Goal: Information Seeking & Learning: Understand process/instructions

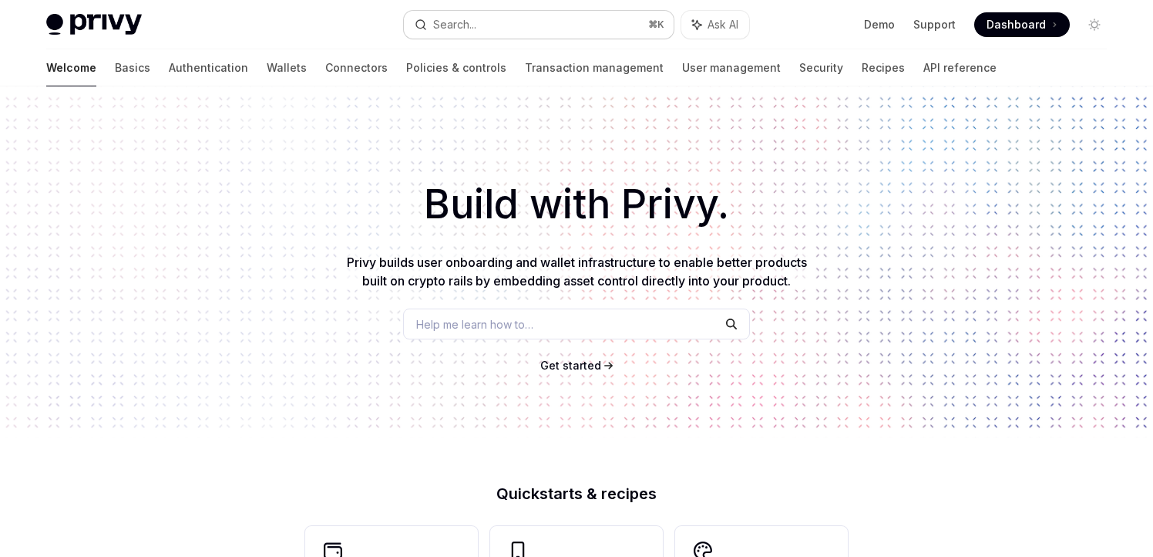
click at [449, 25] on div "Search..." at bounding box center [454, 24] width 43 height 19
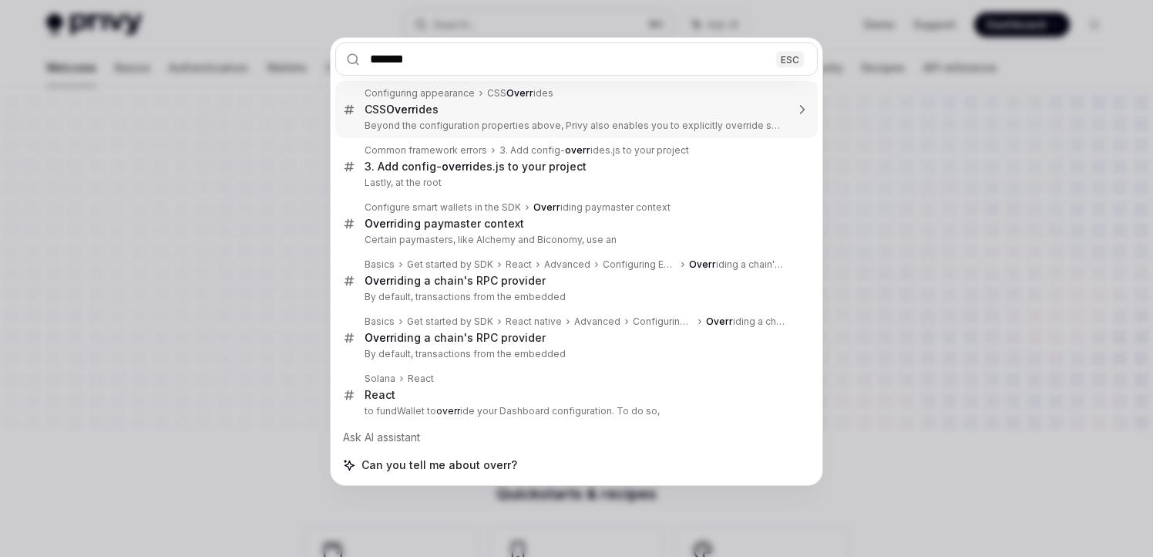
type input "********"
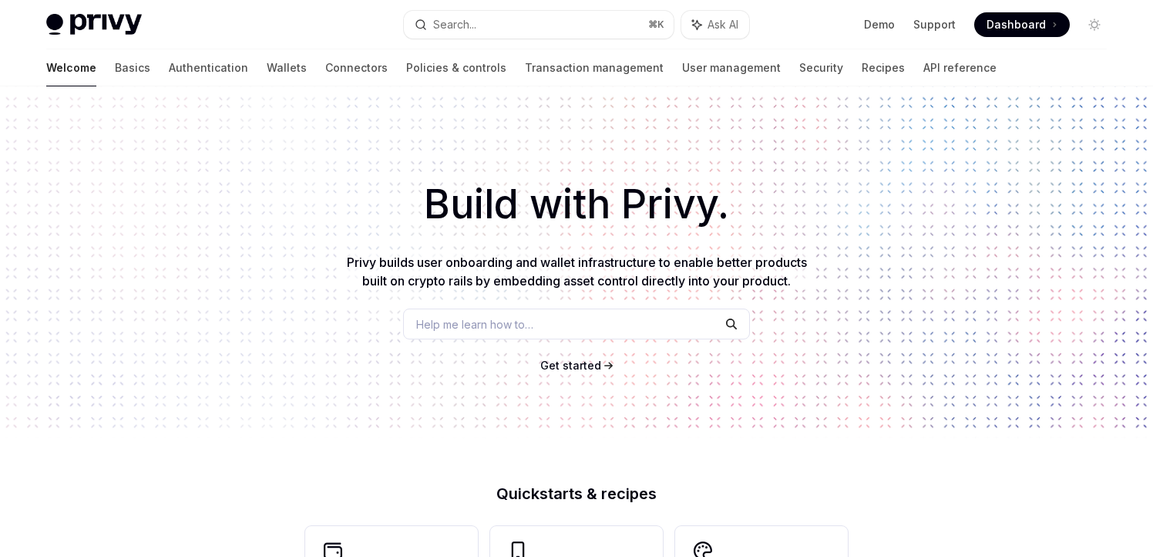
type textarea "*"
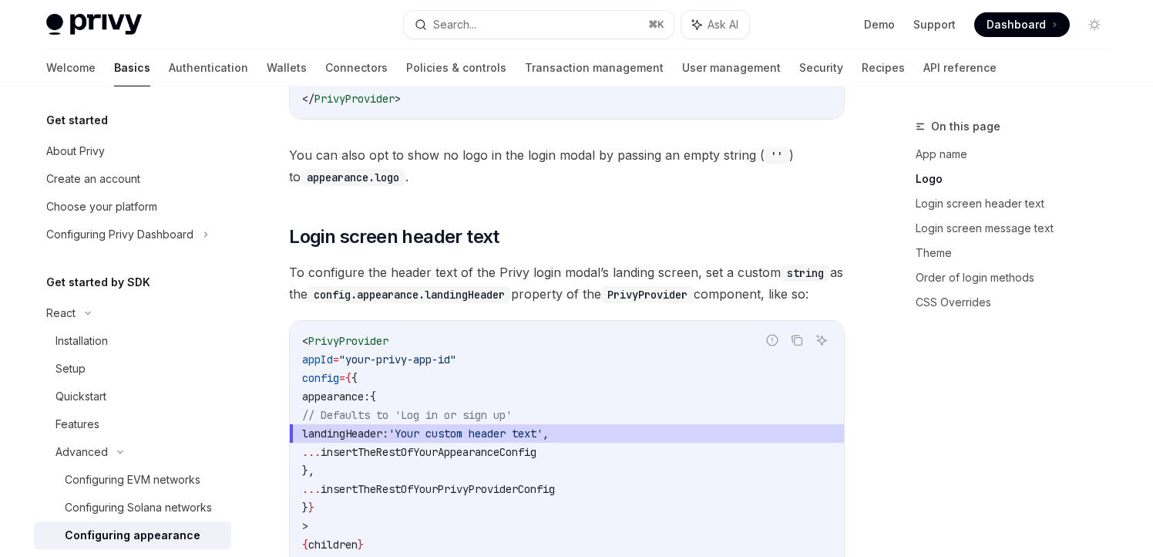
scroll to position [1068, 0]
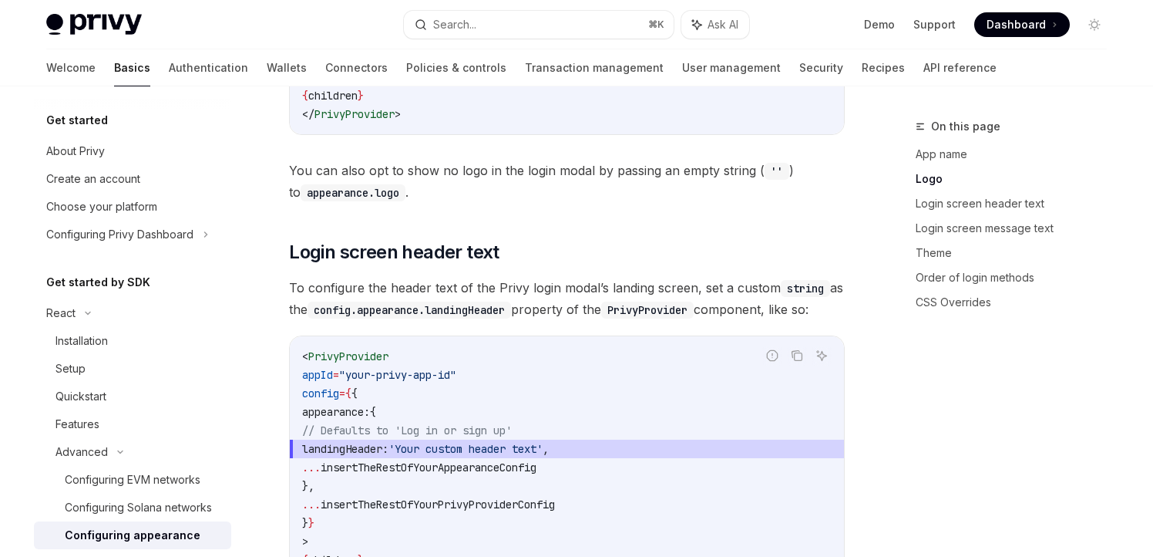
click at [450, 9] on div "Privy Docs home page Search... ⌘ K Ask AI Demo Support Dashboard Dashboard Sear…" at bounding box center [576, 24] width 1061 height 49
click at [453, 14] on button "Search... ⌘ K" at bounding box center [539, 25] width 270 height 28
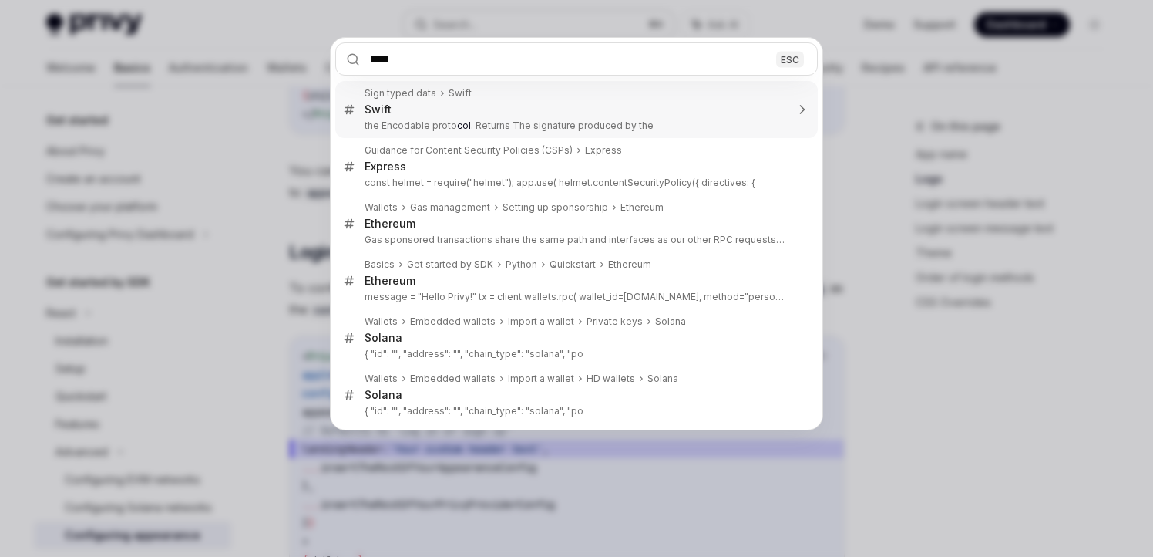
type input "*****"
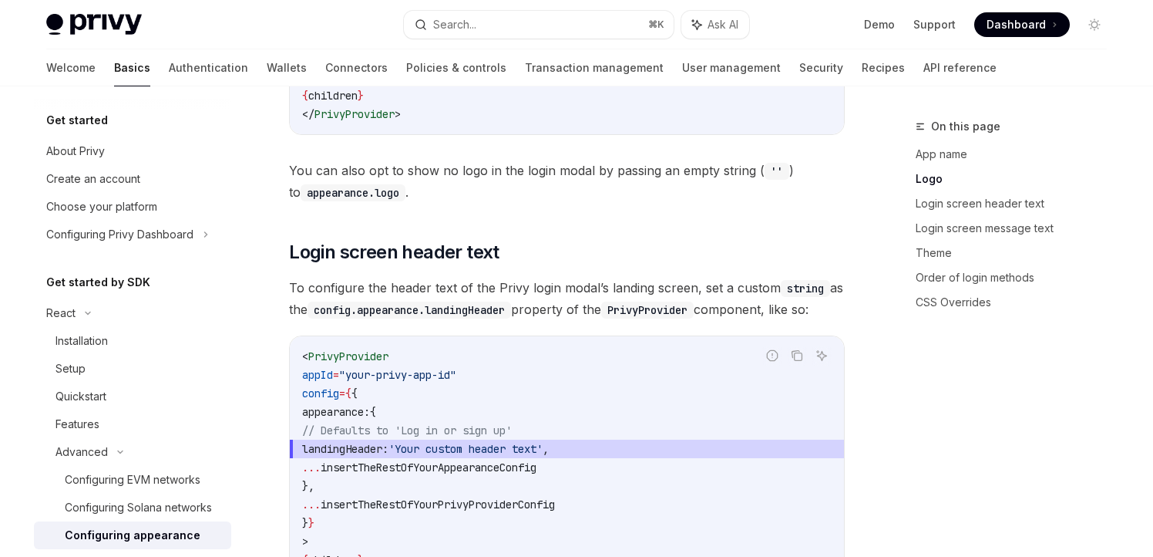
type textarea "*"
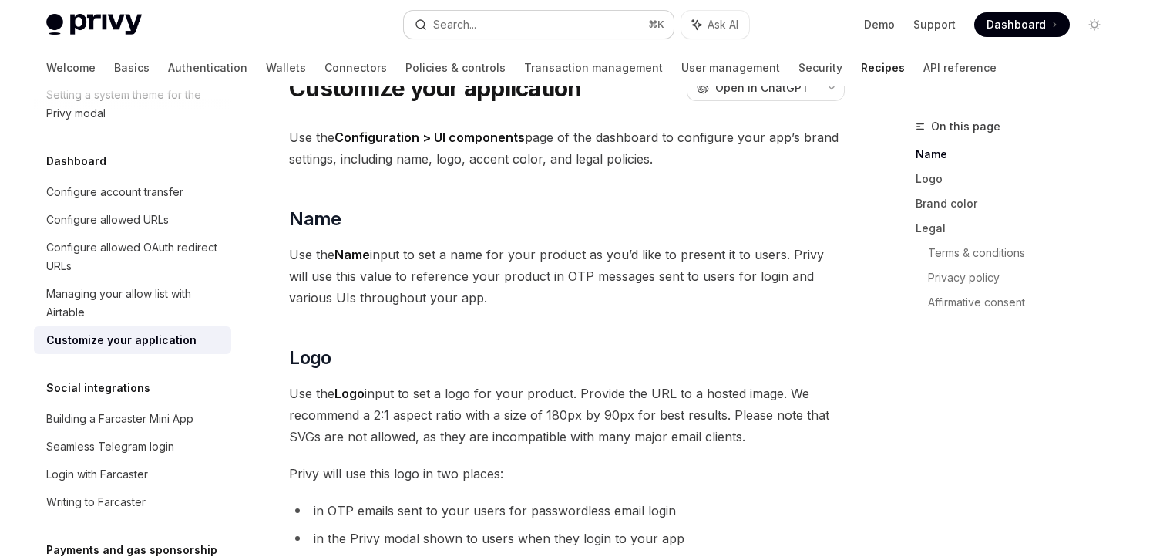
scroll to position [77, 0]
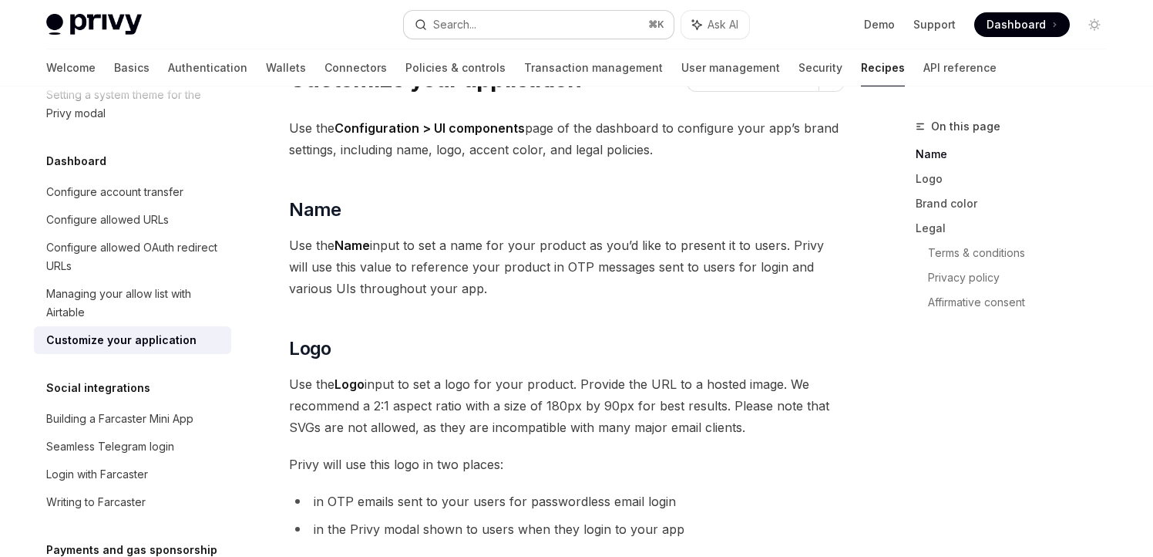
click at [496, 15] on button "Search... ⌘ K" at bounding box center [539, 25] width 270 height 28
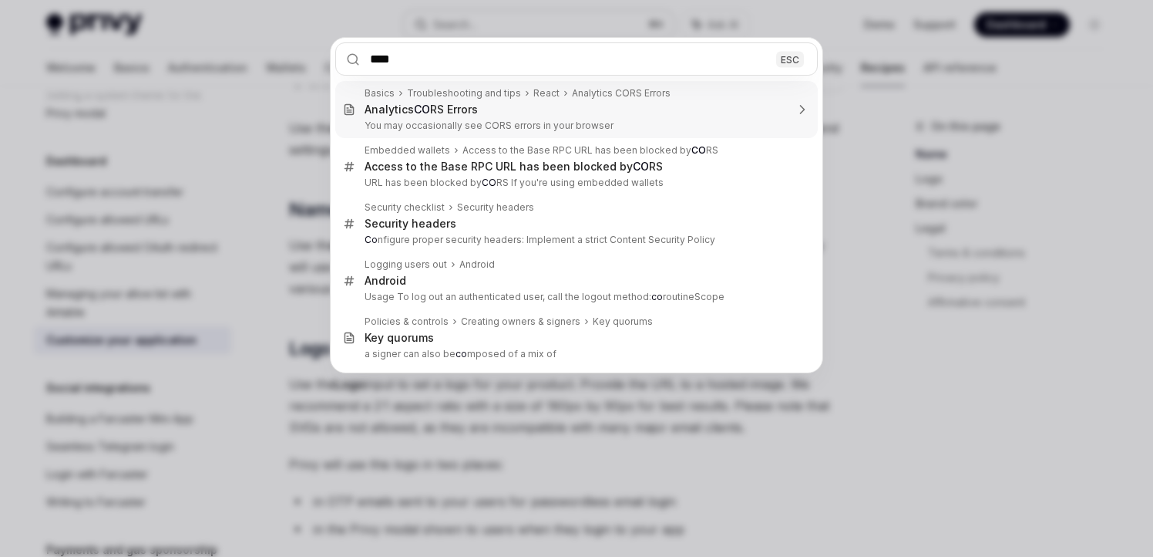
type input "*****"
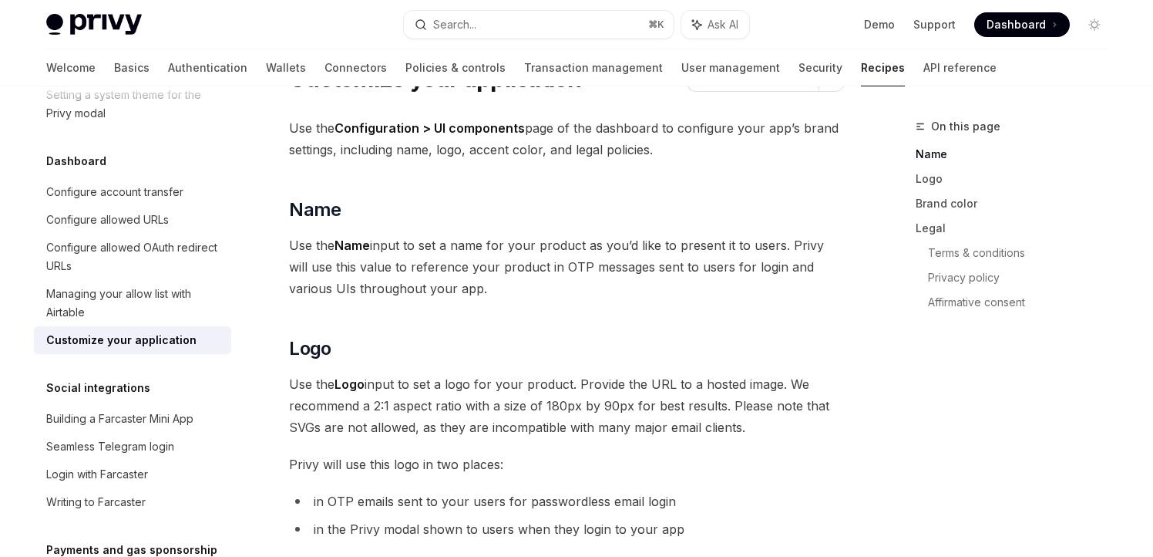
type textarea "*"
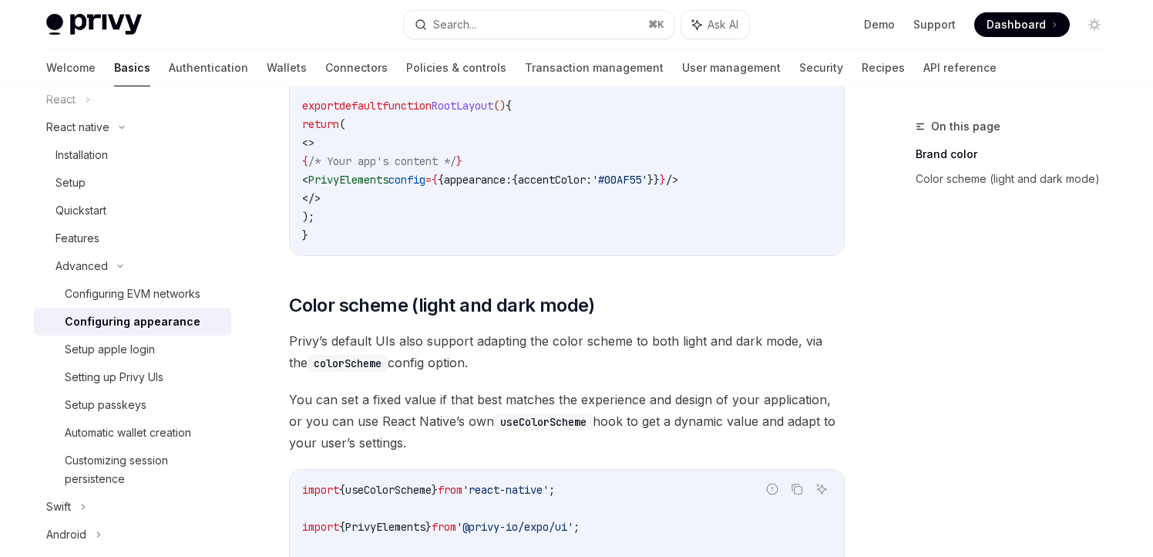
scroll to position [786, 0]
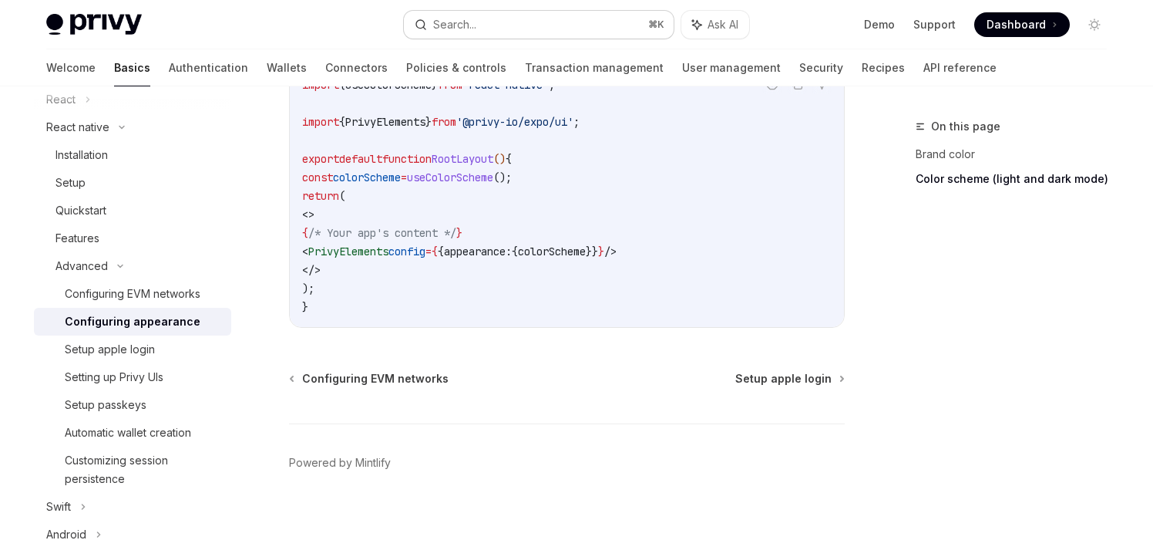
click at [527, 19] on button "Search... ⌘ K" at bounding box center [539, 25] width 270 height 28
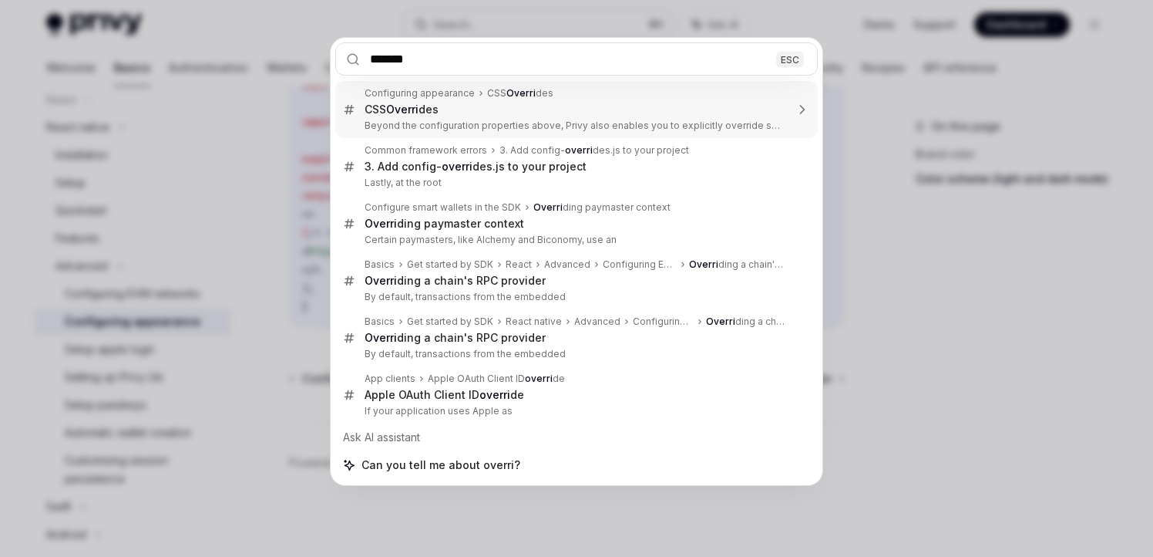
type input "********"
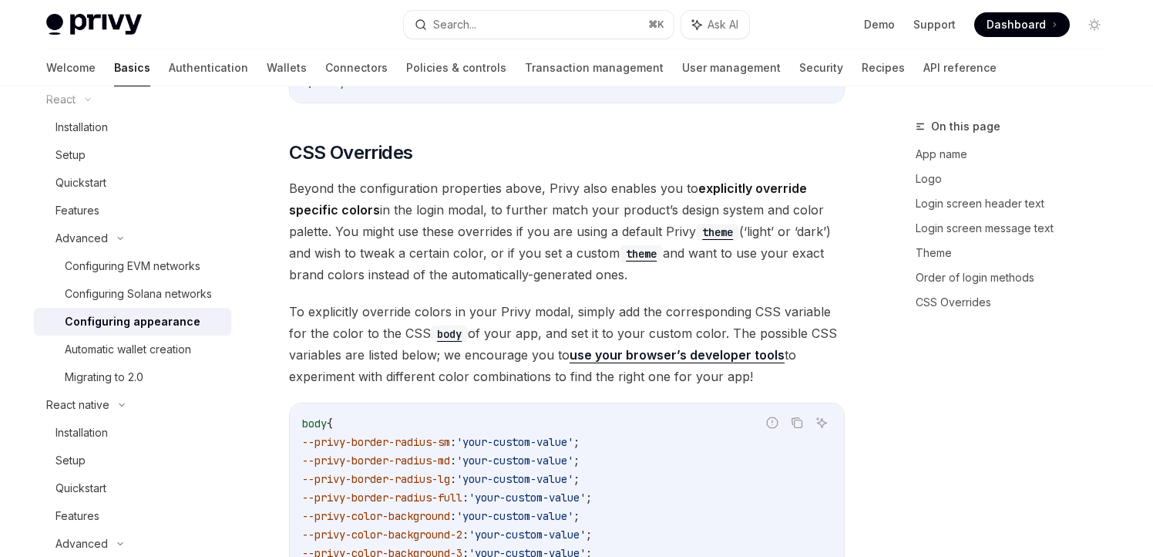
type textarea "*"
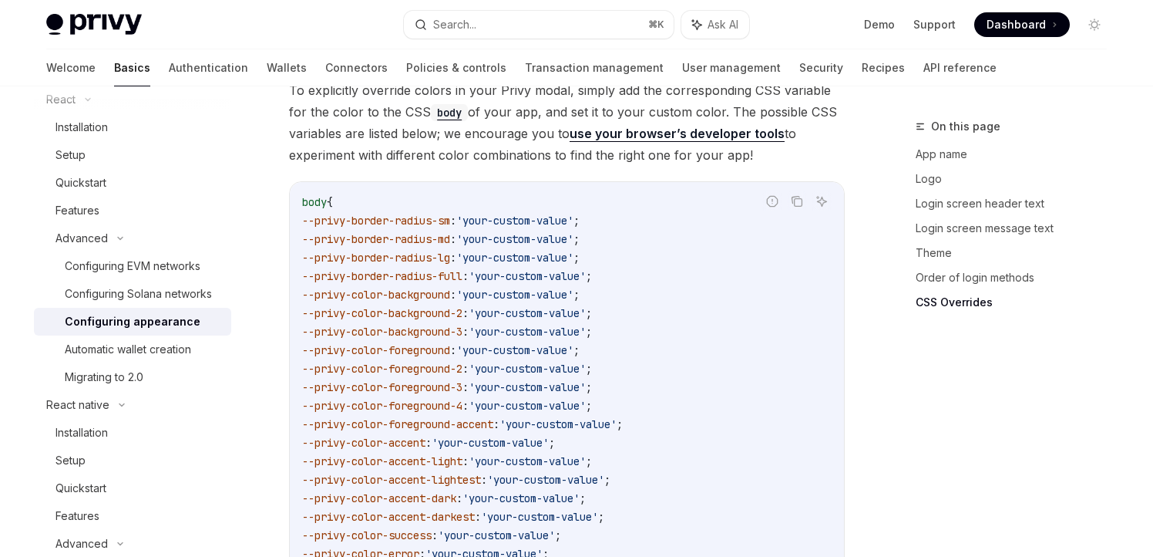
scroll to position [3807, 0]
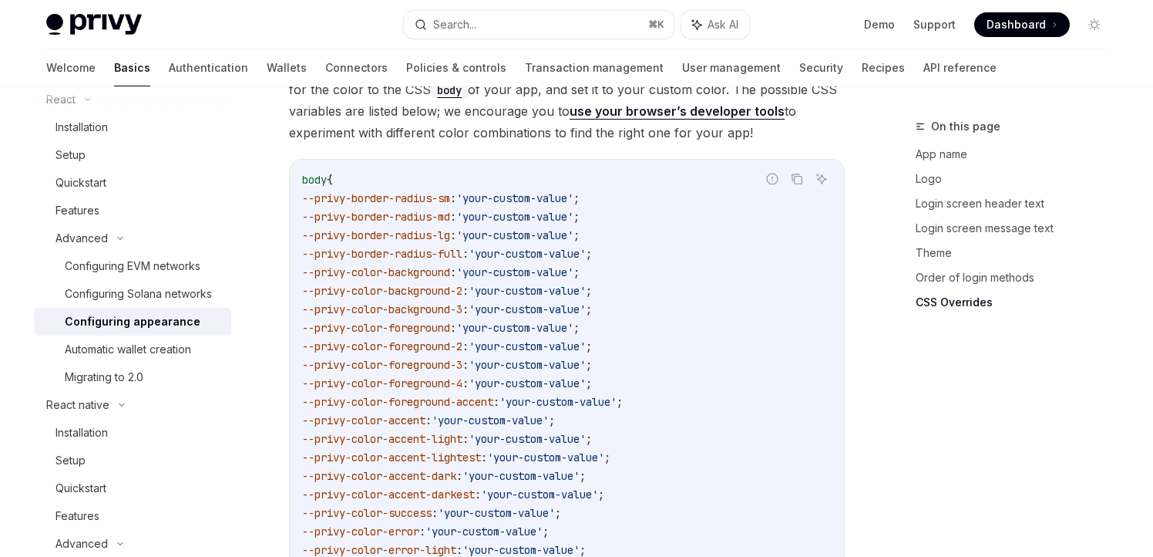
drag, startPoint x: 516, startPoint y: 381, endPoint x: 315, endPoint y: 382, distance: 201.2
click at [315, 395] on span "--privy-color-foreground-accent : 'your-custom-value' ;" at bounding box center [462, 402] width 321 height 14
copy span "--privy-color-foreground-accent"
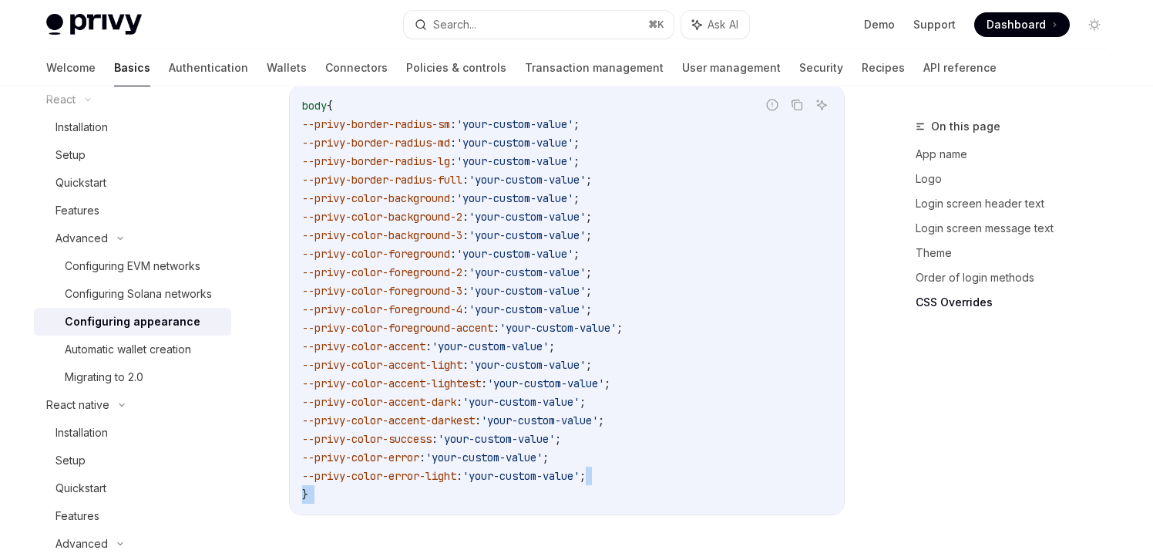
scroll to position [3929, 0]
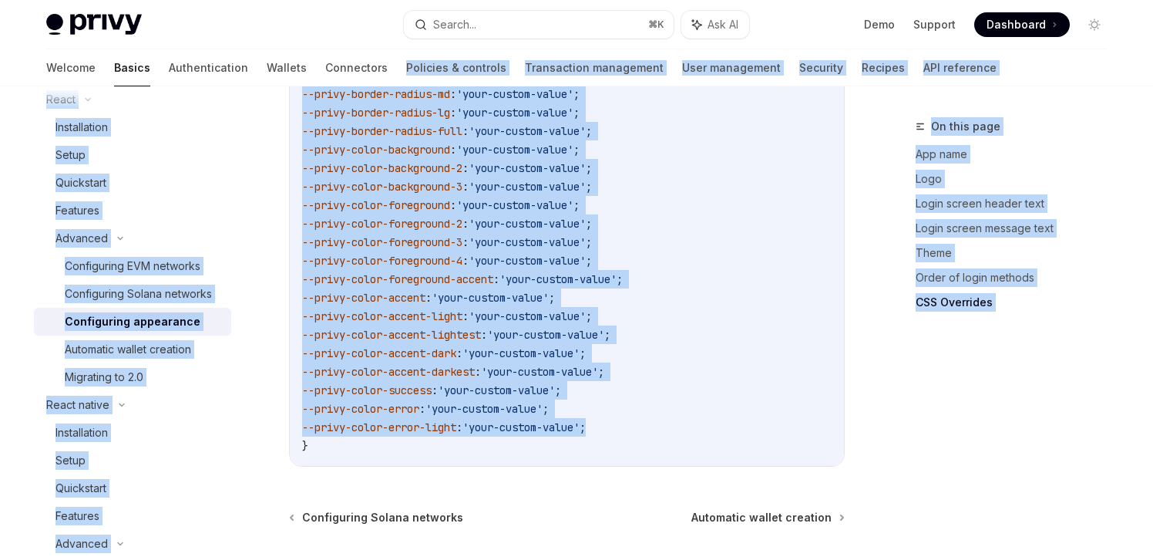
drag, startPoint x: 625, startPoint y: 447, endPoint x: 285, endPoint y: 86, distance: 495.7
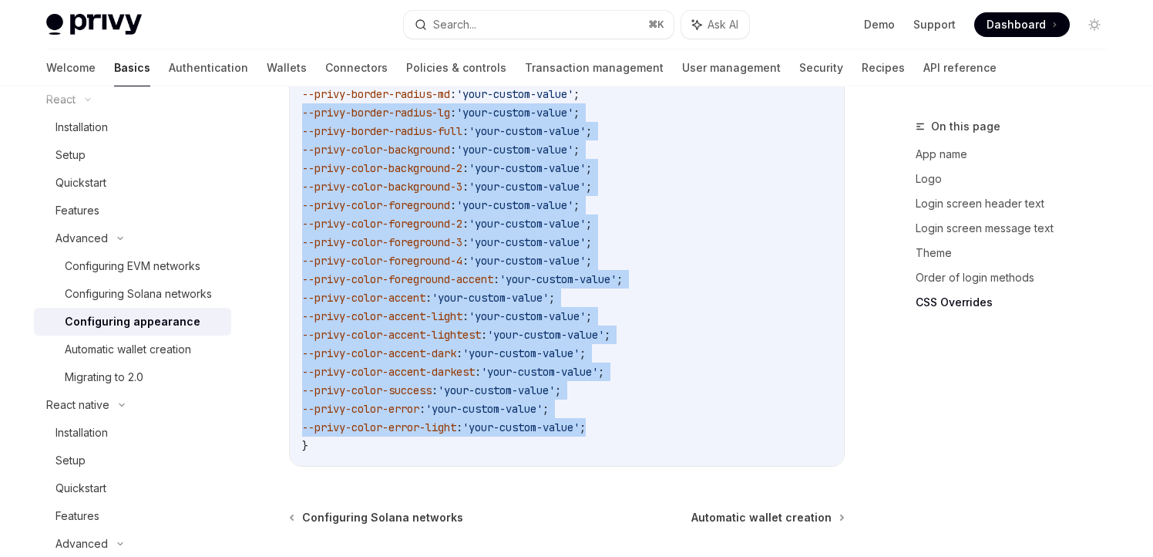
click at [393, 263] on code "body { --privy-border-radius-sm : 'your-custom-value' ; --privy-border-radius-m…" at bounding box center [567, 251] width 530 height 407
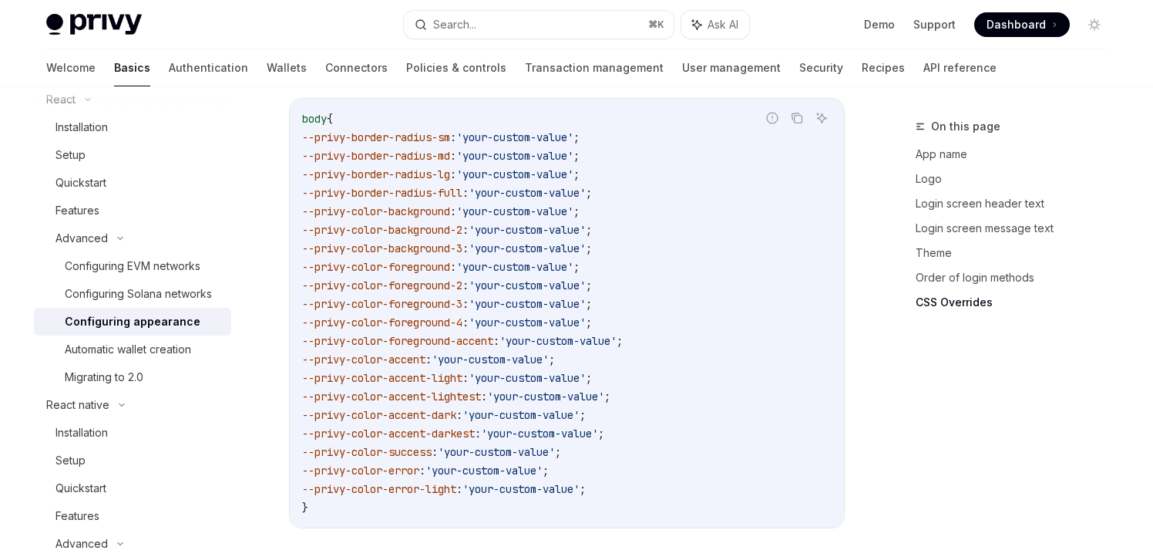
scroll to position [3866, 0]
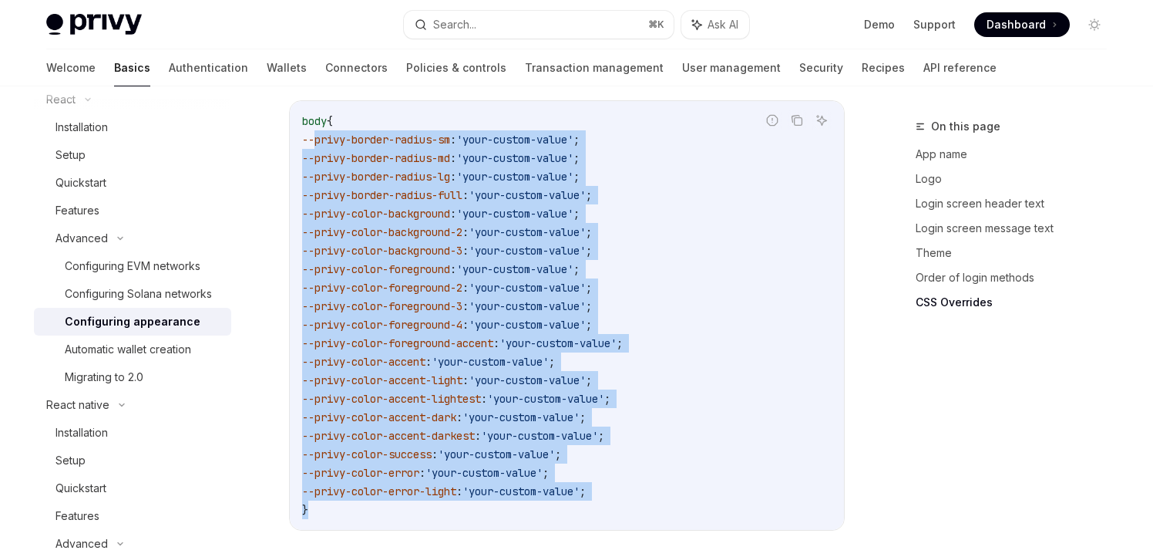
drag, startPoint x: 315, startPoint y: 117, endPoint x: 667, endPoint y: 487, distance: 510.9
click at [667, 487] on code "body { --privy-border-radius-sm : 'your-custom-value' ; --privy-border-radius-m…" at bounding box center [567, 315] width 530 height 407
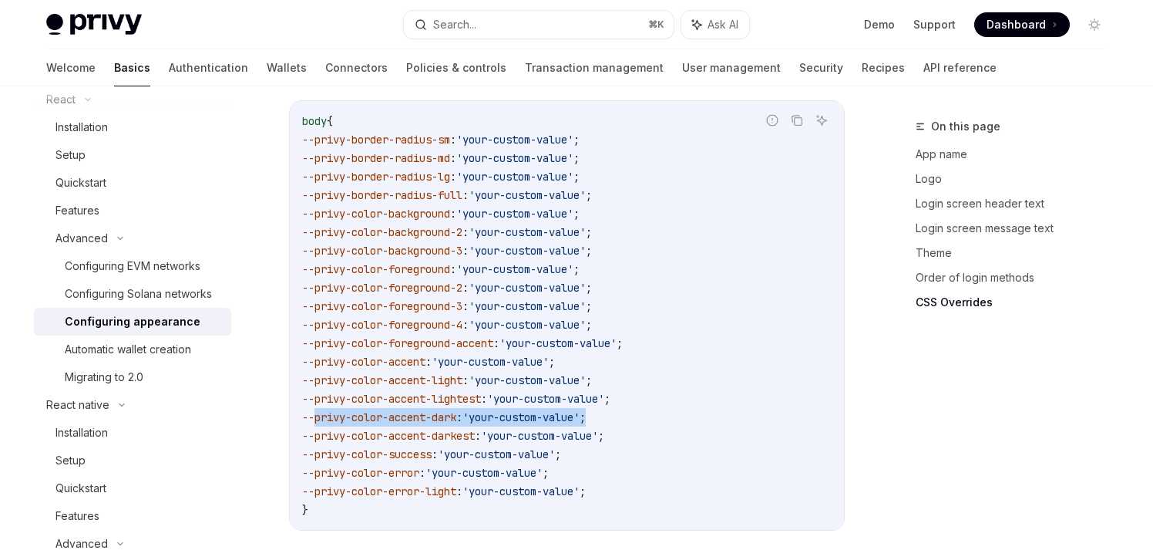
drag, startPoint x: 624, startPoint y: 392, endPoint x: 312, endPoint y: 393, distance: 312.2
click at [312, 393] on code "body { --privy-border-radius-sm : 'your-custom-value' ; --privy-border-radius-m…" at bounding box center [567, 315] width 530 height 407
copy span "--privy-color-accent-dark : 'your-custom-value' ;"
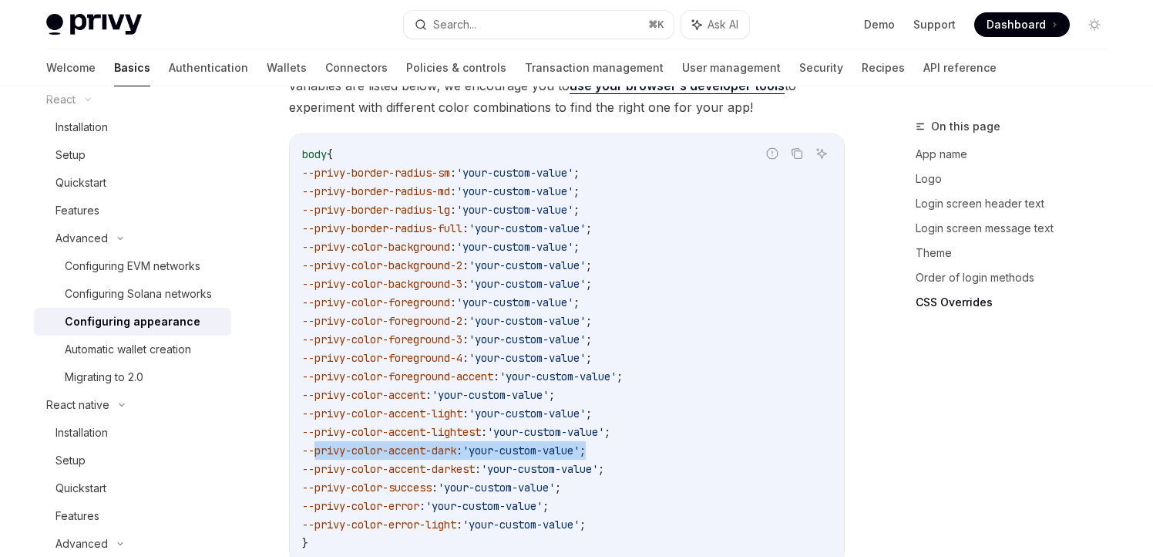
scroll to position [3825, 0]
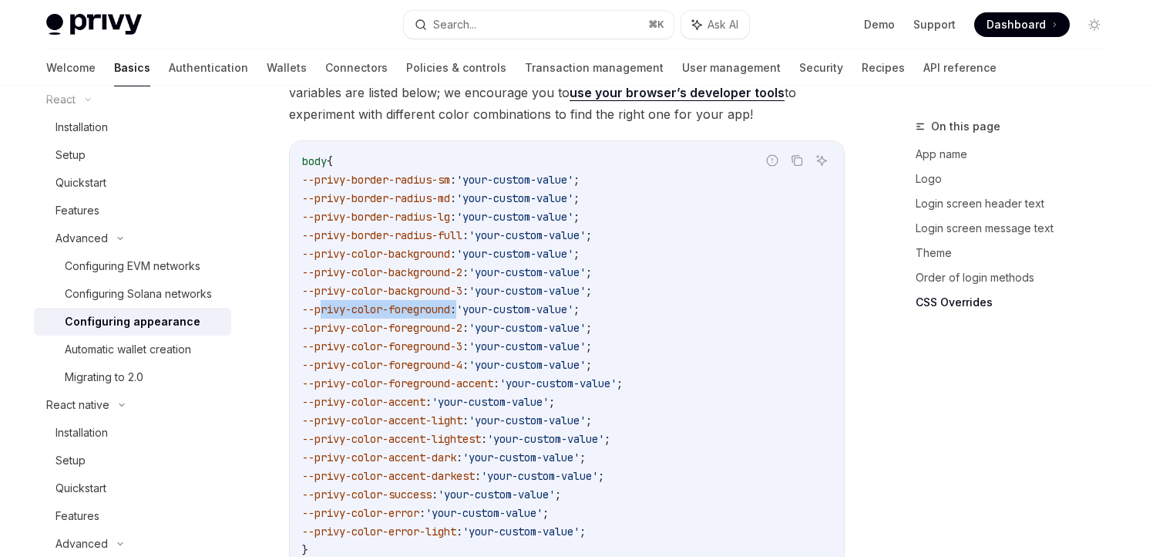
drag, startPoint x: 476, startPoint y: 289, endPoint x: 321, endPoint y: 287, distance: 155.0
click at [321, 302] on span "--privy-color-foreground : 'your-custom-value' ;" at bounding box center [441, 309] width 278 height 14
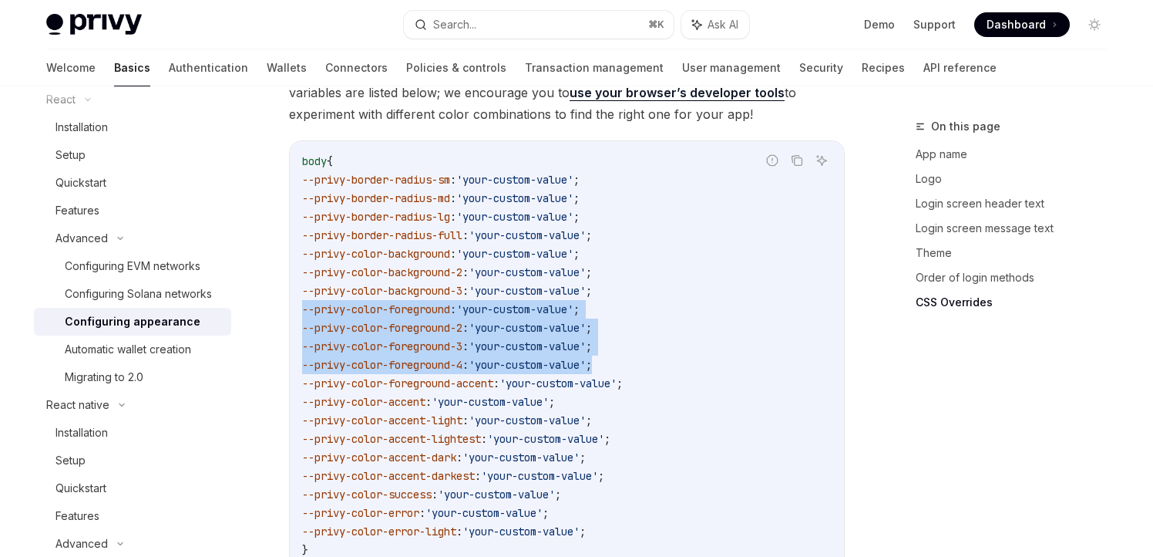
drag, startPoint x: 653, startPoint y: 339, endPoint x: 261, endPoint y: 287, distance: 395.9
copy code "--privy-color-foreground : 'your-custom-value' ; --privy-color-foreground-2 : '…"
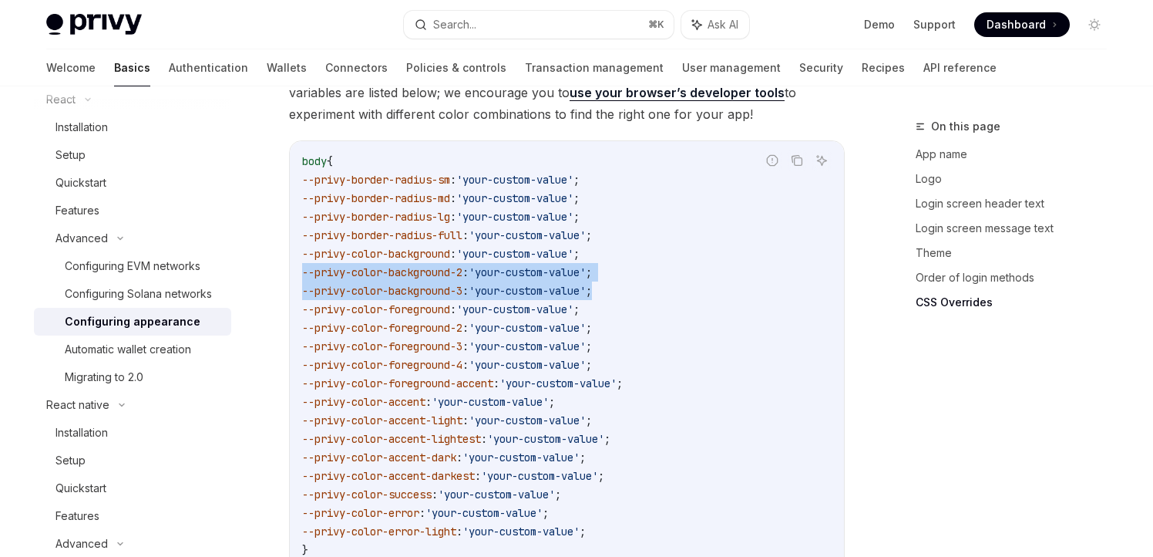
drag, startPoint x: 642, startPoint y: 267, endPoint x: 272, endPoint y: 241, distance: 370.9
copy code "--privy-color-background-2 : 'your-custom-value' ; --privy-color-background-3 :…"
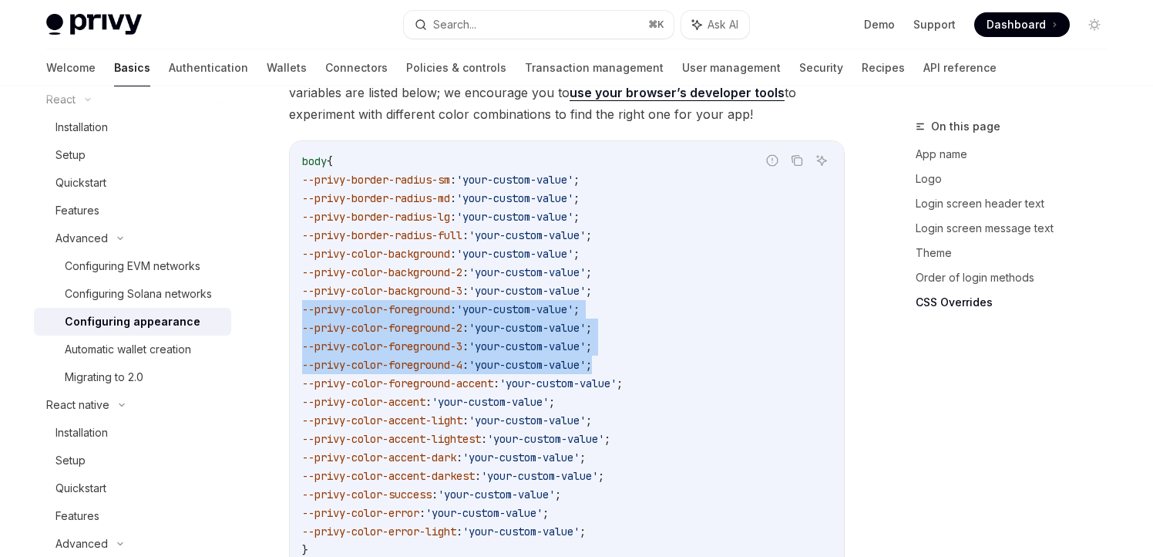
drag, startPoint x: 645, startPoint y: 342, endPoint x: 260, endPoint y: 282, distance: 390.1
copy code "--privy-color-foreground : 'your-custom-value' ; --privy-color-foreground-2 : '…"
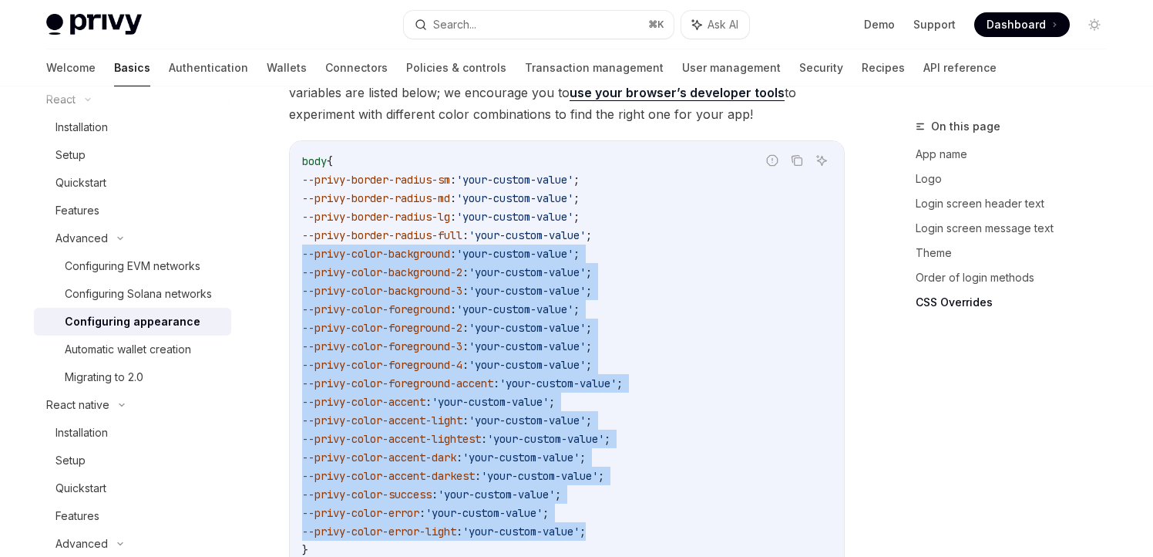
drag, startPoint x: 633, startPoint y: 514, endPoint x: 291, endPoint y: 223, distance: 449.5
click at [291, 223] on div "body { --privy-border-radius-sm : 'your-custom-value' ; --privy-border-radius-m…" at bounding box center [567, 355] width 554 height 429
copy code "--privy-color-background : 'your-custom-value' ; --privy-color-background-2 : '…"
click at [611, 490] on code "body { --privy-border-radius-sm : 'your-custom-value' ; --privy-border-radius-m…" at bounding box center [567, 355] width 530 height 407
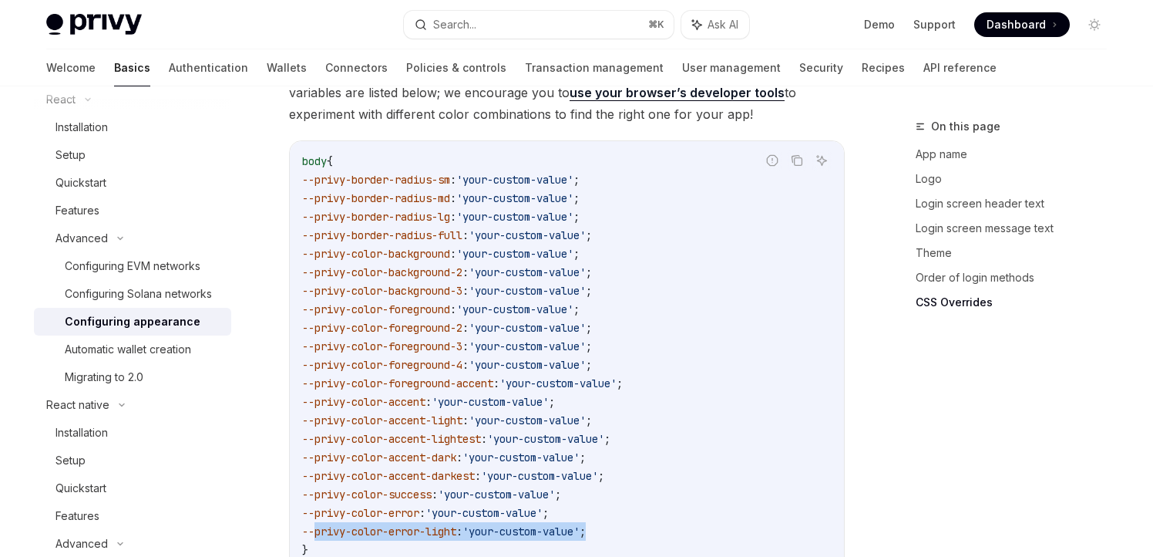
drag, startPoint x: 625, startPoint y: 509, endPoint x: 317, endPoint y: 511, distance: 308.4
click at [317, 511] on code "body { --privy-border-radius-sm : 'your-custom-value' ; --privy-border-radius-m…" at bounding box center [567, 355] width 530 height 407
copy span "--privy-color-error-light : 'your-custom-value' ;"
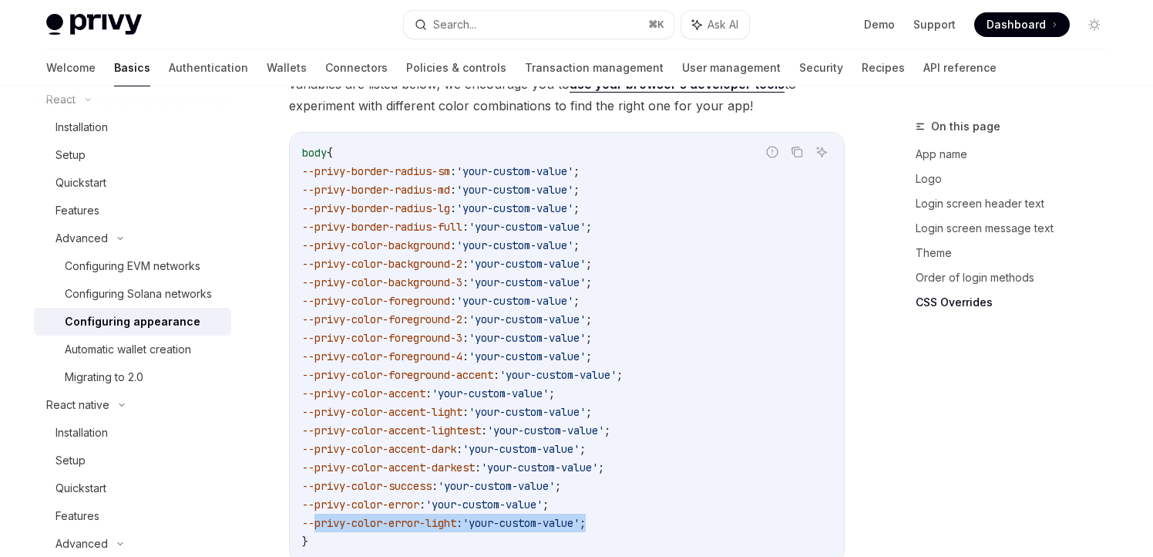
scroll to position [3805, 0]
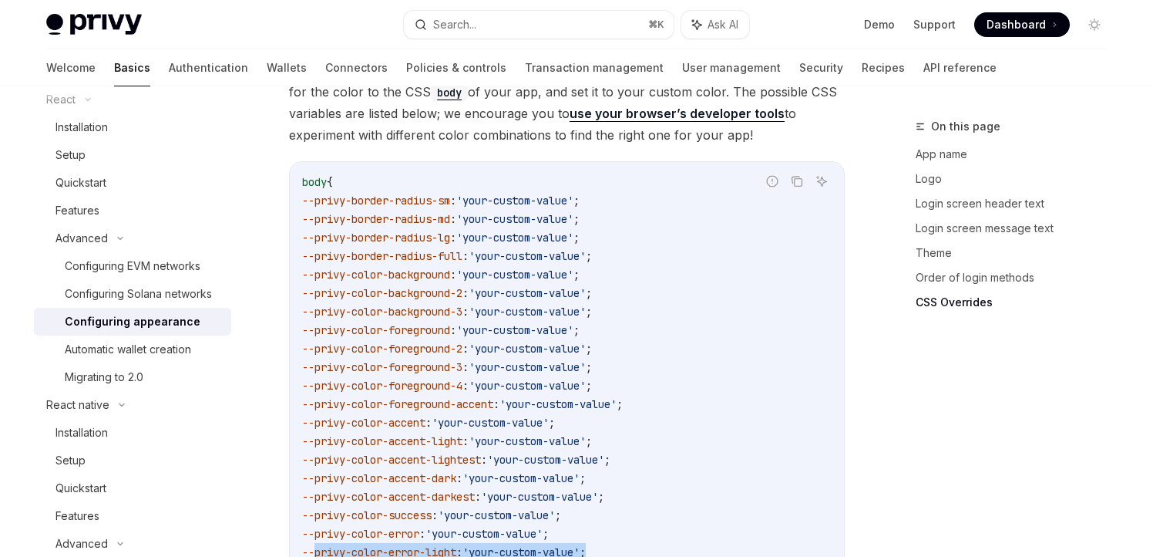
click at [410, 323] on span "--privy-color-foreground" at bounding box center [376, 330] width 148 height 14
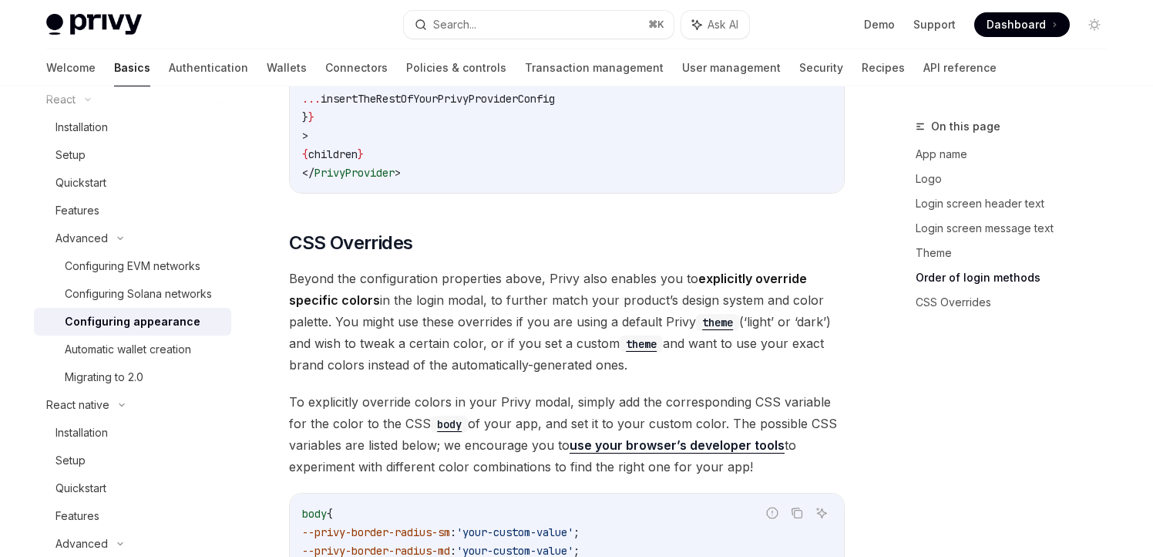
scroll to position [3471, 0]
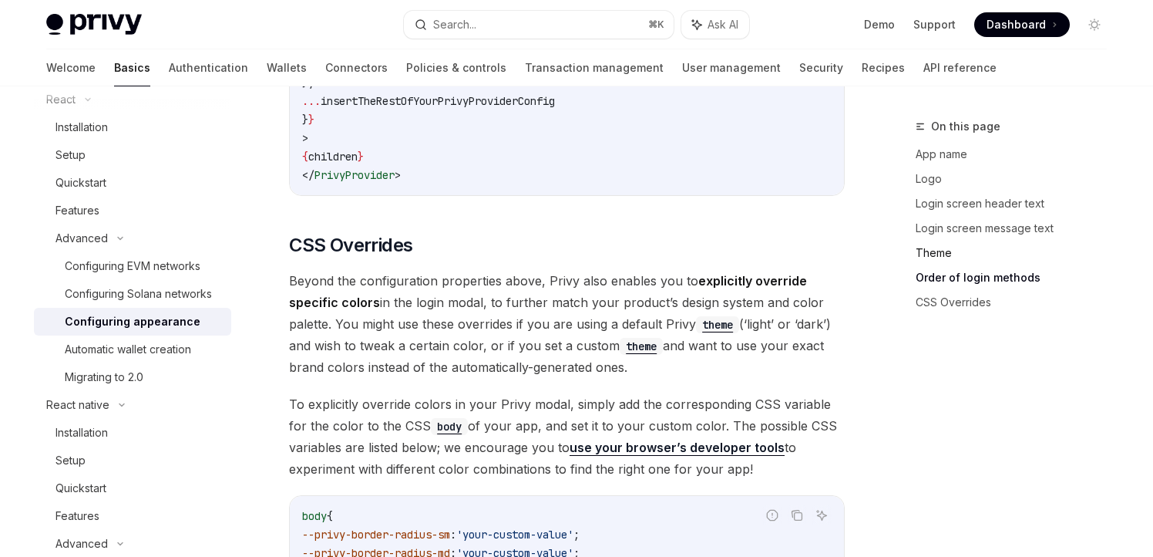
click at [951, 256] on link "Theme" at bounding box center [1018, 253] width 204 height 25
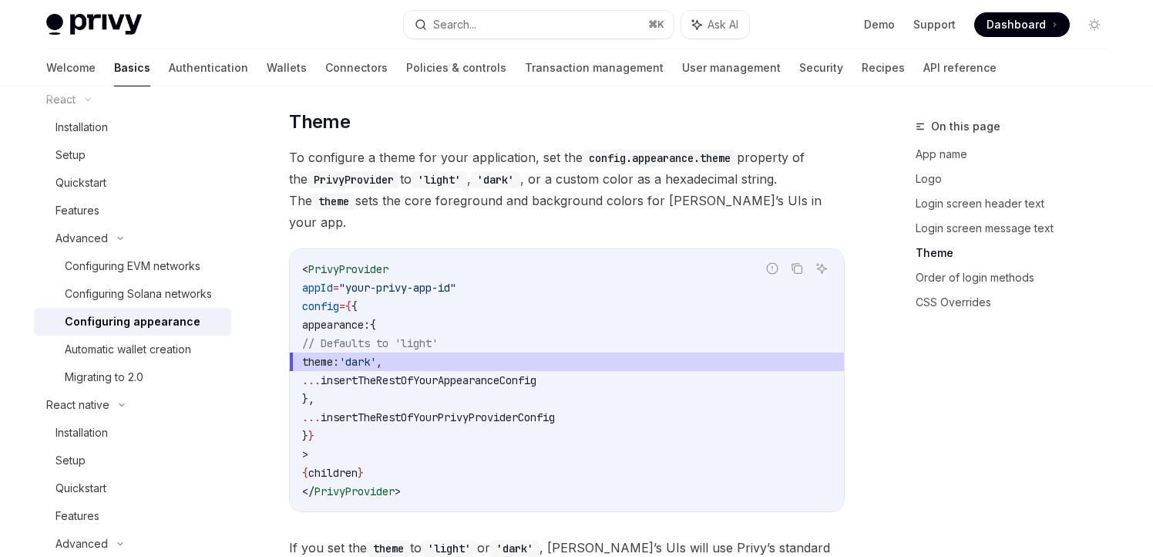
scroll to position [2193, 0]
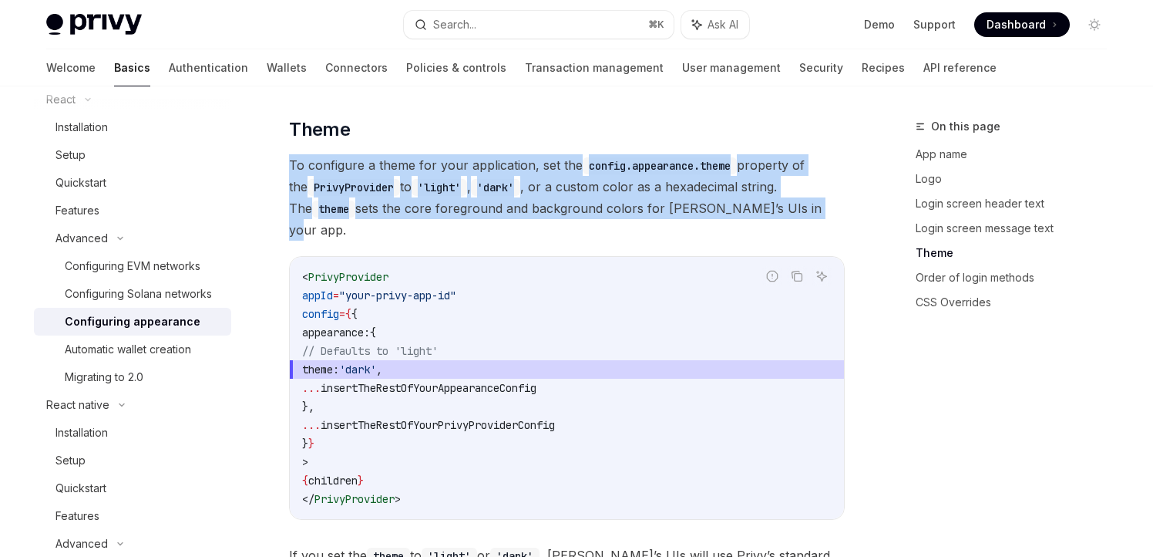
drag, startPoint x: 284, startPoint y: 165, endPoint x: 832, endPoint y: 209, distance: 549.1
click at [832, 209] on div "Advanced Configuring appearance OpenAI Open in ChatGPT OpenAI Open in ChatGPT […" at bounding box center [422, 179] width 851 height 4508
copy span "To configure a theme for your application, set the config.appearance.theme prop…"
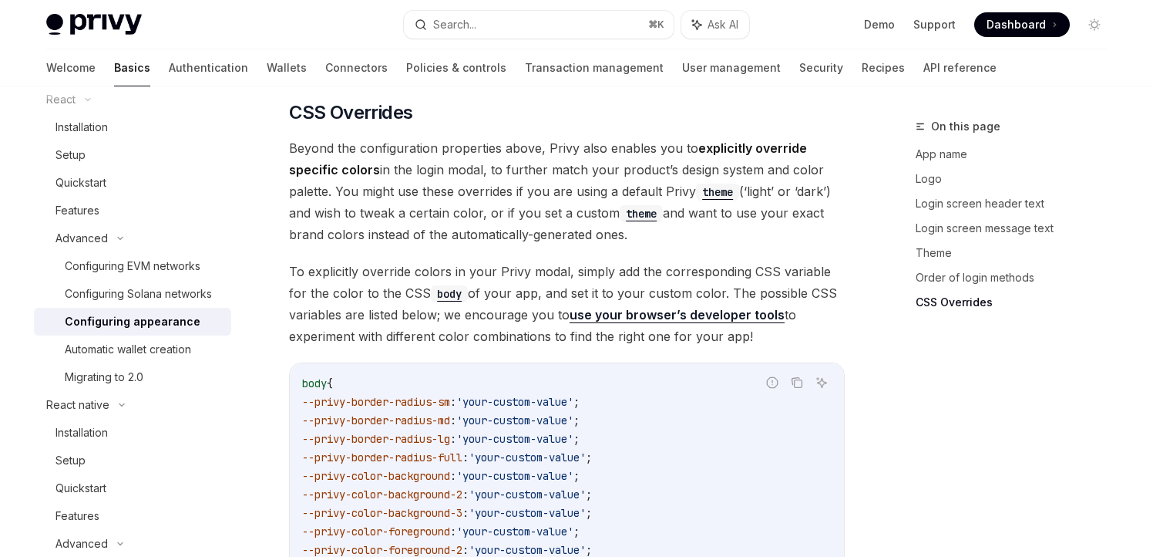
scroll to position [3605, 0]
